Goal: Information Seeking & Learning: Learn about a topic

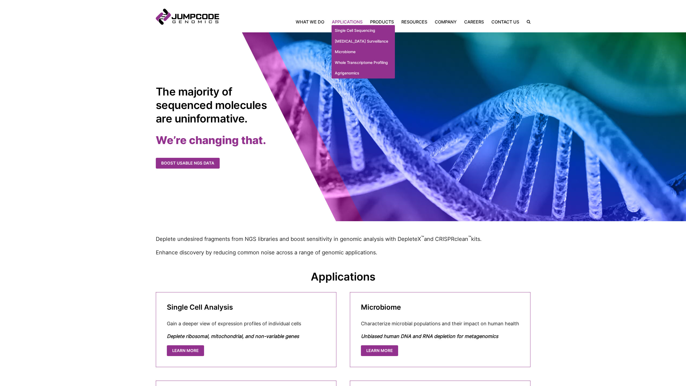
click at [345, 21] on link "Applications" at bounding box center [347, 22] width 38 height 6
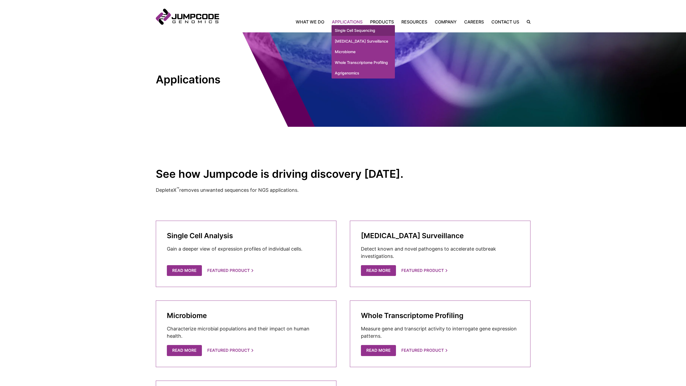
click at [346, 29] on link "Single Cell Sequencing" at bounding box center [362, 30] width 63 height 11
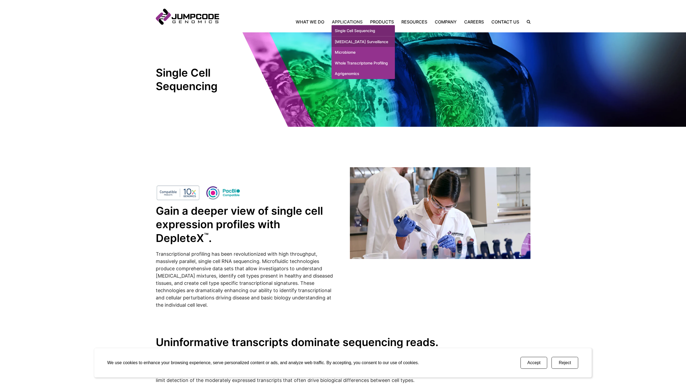
click at [350, 41] on link "[MEDICAL_DATA] Surveillance" at bounding box center [362, 41] width 63 height 11
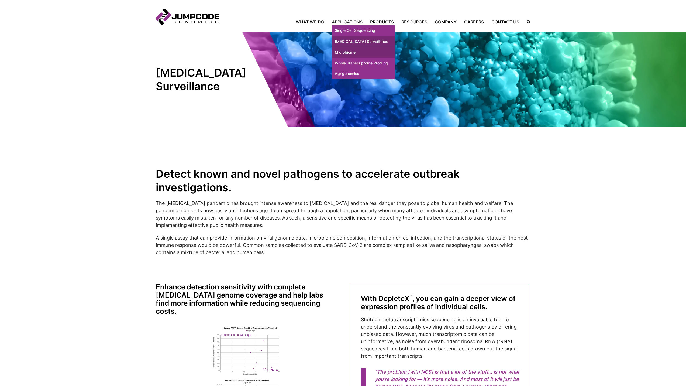
click at [351, 56] on link "Microbiome" at bounding box center [362, 52] width 63 height 11
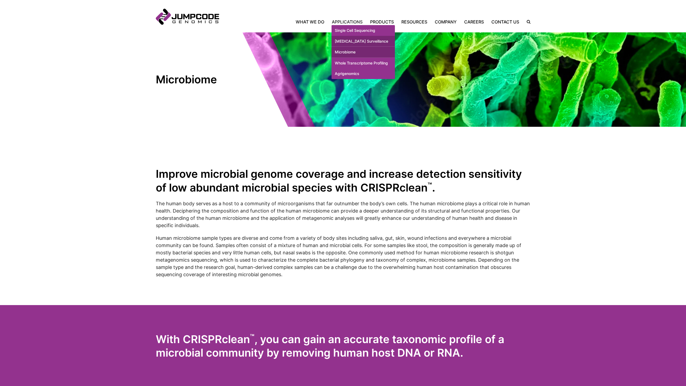
click at [348, 43] on link "[MEDICAL_DATA] Surveillance" at bounding box center [362, 41] width 63 height 11
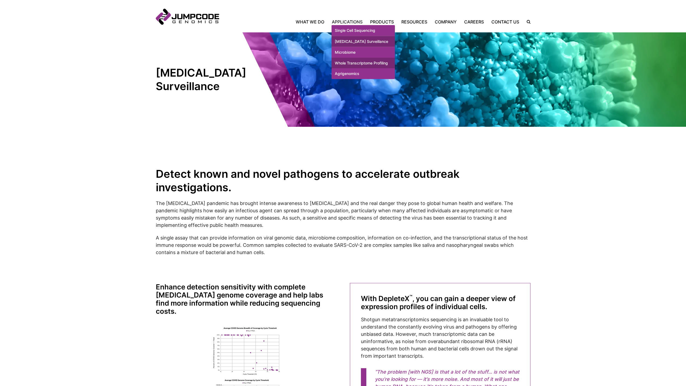
click at [345, 66] on link "Whole Transcriptome Profiling" at bounding box center [362, 63] width 63 height 11
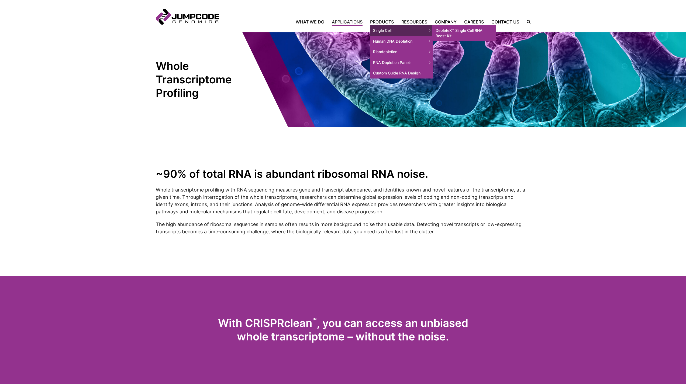
click at [444, 31] on link "DepleteX™ Single Cell RNA Boost Kit" at bounding box center [463, 33] width 63 height 16
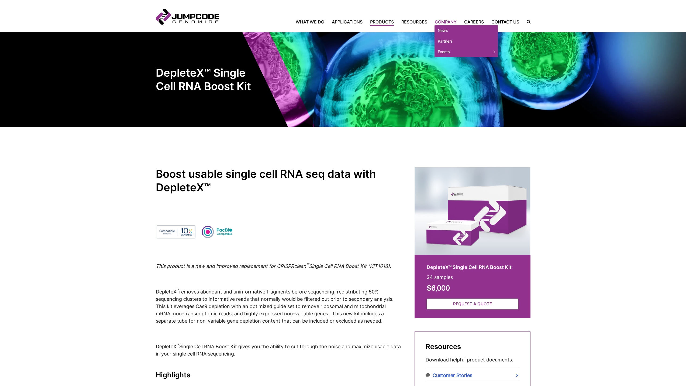
click at [451, 19] on link "Company" at bounding box center [445, 22] width 29 height 6
